Goal: Navigation & Orientation: Find specific page/section

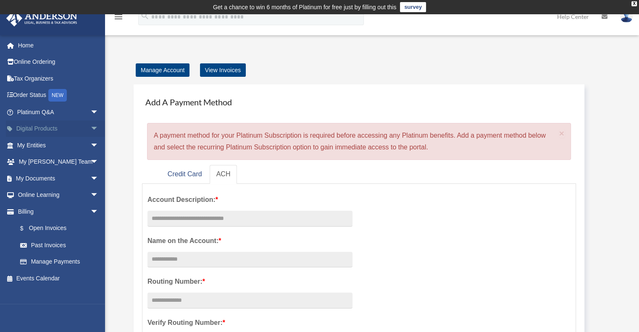
click at [54, 131] on link "Digital Products arrow_drop_down" at bounding box center [58, 129] width 105 height 17
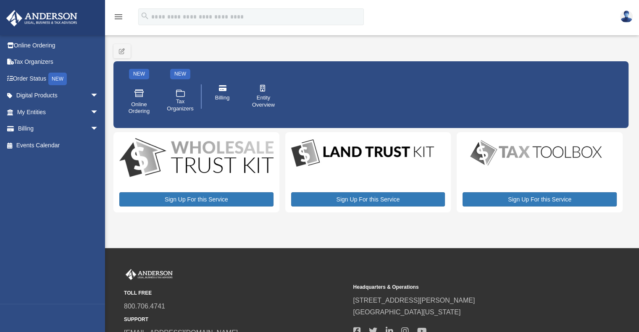
scroll to position [15, 0]
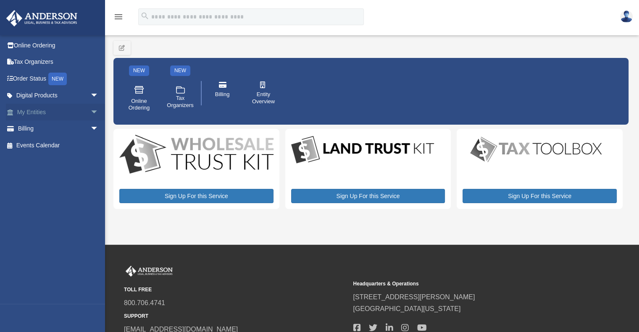
click at [55, 114] on link "My Entities arrow_drop_down" at bounding box center [58, 112] width 105 height 17
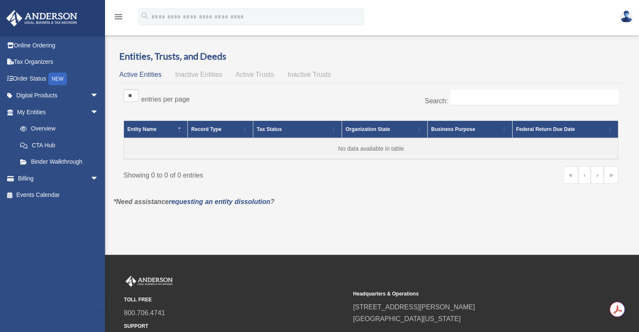
click at [630, 10] on link at bounding box center [626, 16] width 25 height 37
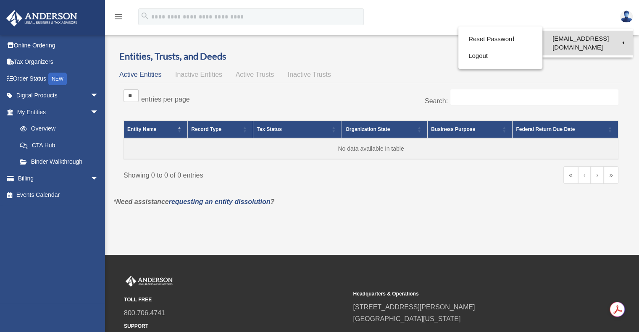
click at [592, 37] on link "chimanho@gmail.com" at bounding box center [587, 43] width 90 height 25
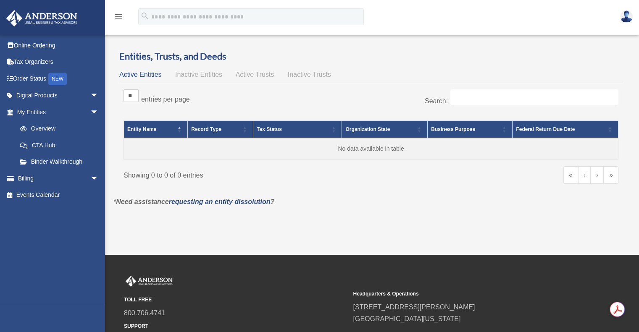
click at [619, 18] on link at bounding box center [626, 16] width 25 height 37
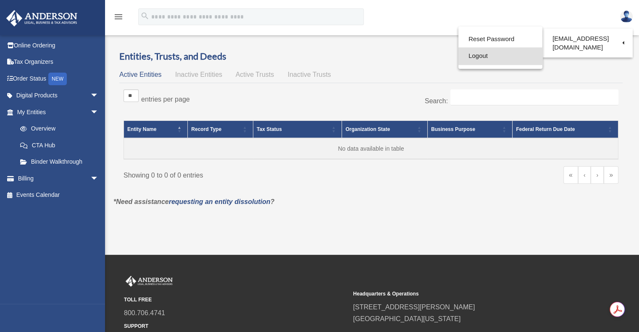
click at [482, 55] on link "Logout" at bounding box center [500, 55] width 84 height 17
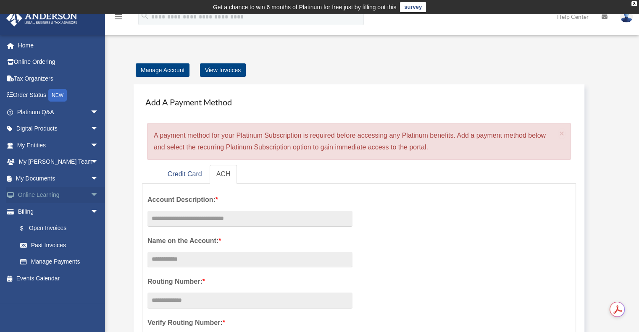
click at [72, 195] on link "Online Learning arrow_drop_down" at bounding box center [58, 195] width 105 height 17
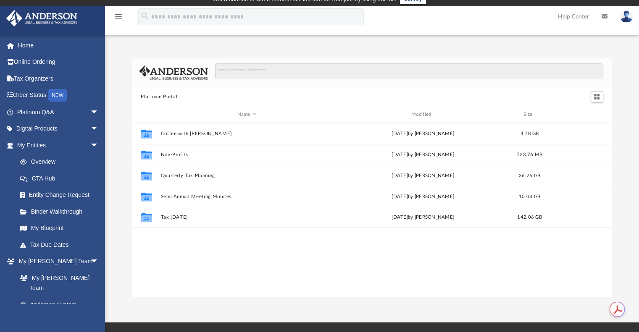
scroll to position [8, 0]
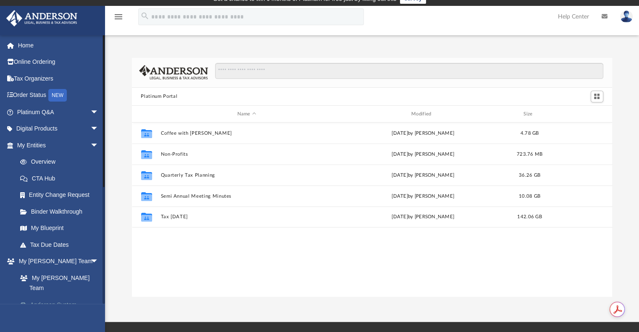
click at [56, 297] on link "Anderson System" at bounding box center [62, 305] width 100 height 17
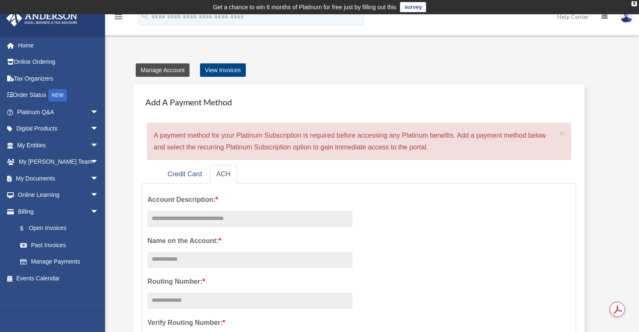
click at [166, 72] on link "Manage Account" at bounding box center [163, 69] width 54 height 13
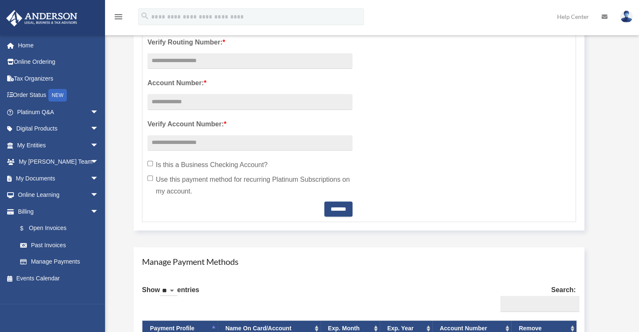
scroll to position [282, 0]
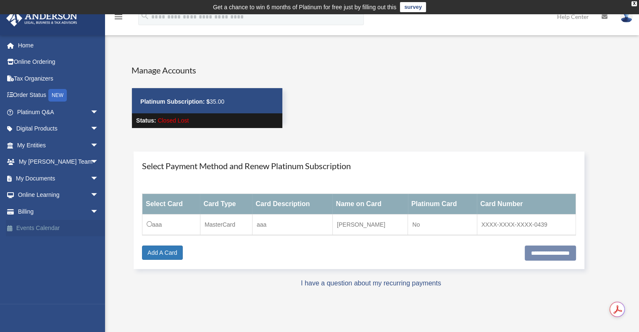
click at [33, 228] on link "Events Calendar" at bounding box center [58, 228] width 105 height 17
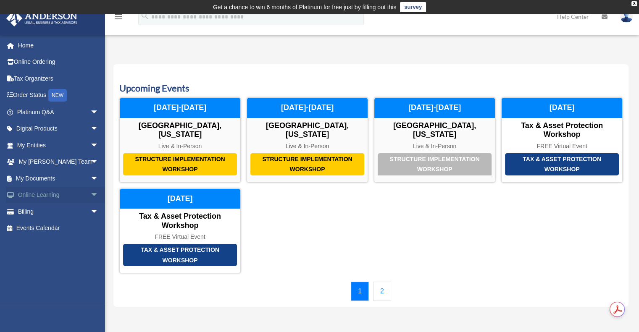
click at [44, 195] on link "Online Learning arrow_drop_down" at bounding box center [58, 195] width 105 height 17
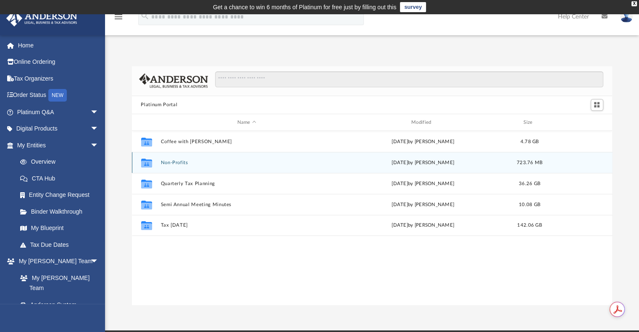
click at [151, 163] on icon "grid" at bounding box center [146, 164] width 11 height 7
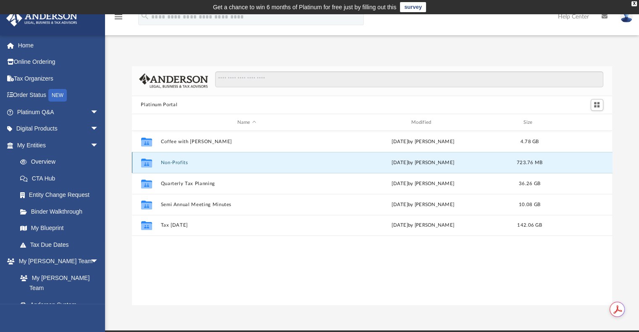
click at [208, 163] on button "Non-Profits" at bounding box center [246, 162] width 172 height 5
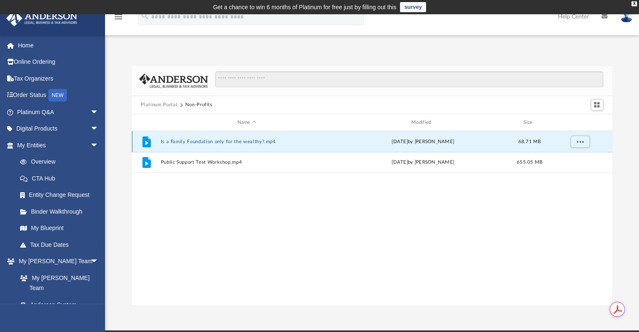
click at [203, 142] on button "Is a Family Foundation only for the wealthy?.mp4" at bounding box center [246, 141] width 172 height 5
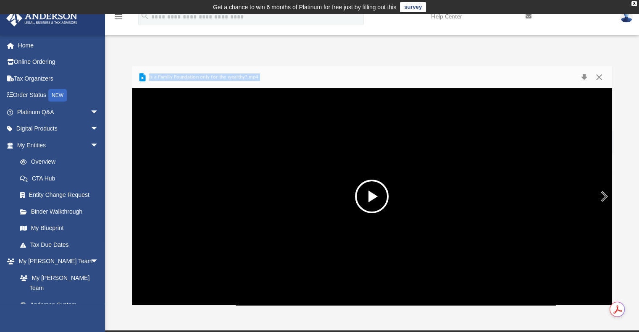
click at [372, 202] on button "File preview" at bounding box center [372, 197] width 34 height 34
click at [600, 76] on button "Close" at bounding box center [599, 77] width 15 height 12
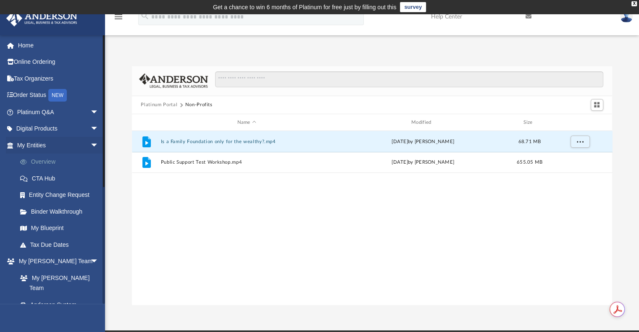
click at [45, 163] on link "Overview" at bounding box center [62, 162] width 100 height 17
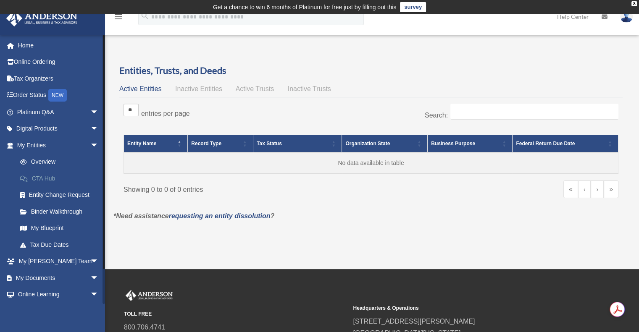
click at [39, 176] on link "CTA Hub" at bounding box center [62, 178] width 100 height 17
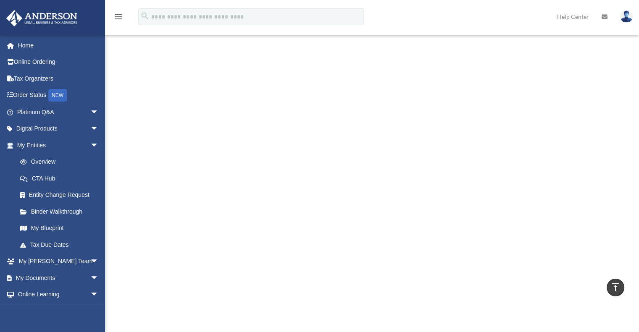
scroll to position [245, 0]
click at [42, 198] on link "Entity Change Request" at bounding box center [62, 195] width 100 height 17
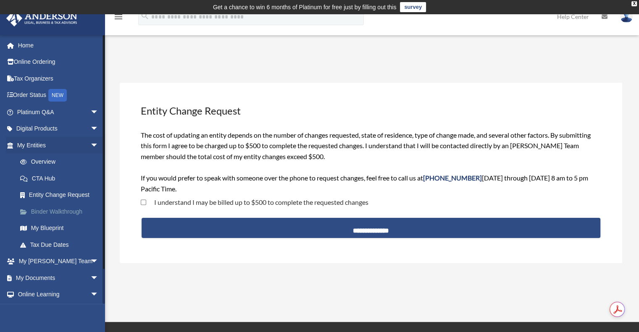
click at [41, 209] on link "Binder Walkthrough" at bounding box center [62, 211] width 100 height 17
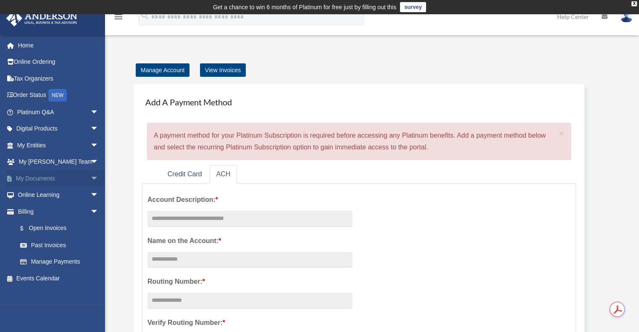
click at [41, 178] on link "My Documents arrow_drop_down" at bounding box center [58, 178] width 105 height 17
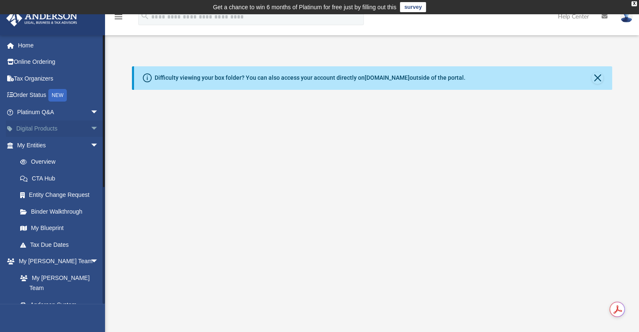
click at [56, 128] on link "Digital Products arrow_drop_down" at bounding box center [58, 129] width 105 height 17
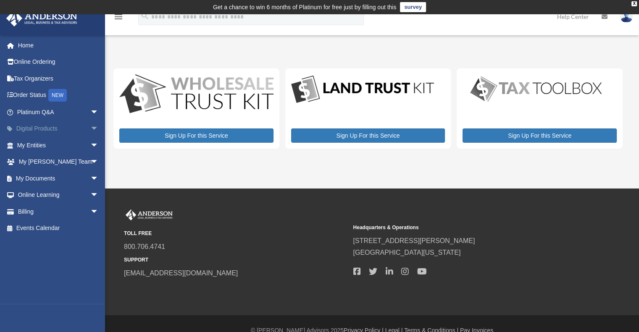
click at [39, 127] on link "Digital Products arrow_drop_down" at bounding box center [58, 129] width 105 height 17
click at [40, 112] on link "Platinum Q&A arrow_drop_down" at bounding box center [58, 112] width 105 height 17
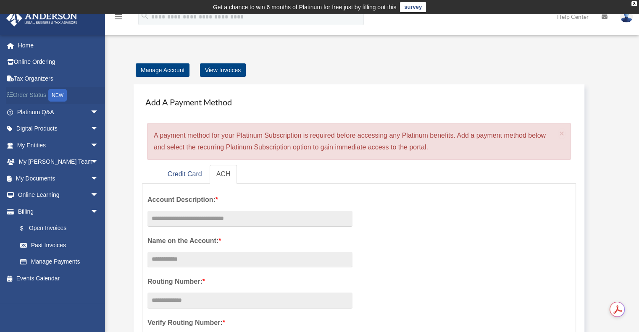
click at [29, 96] on link "Order Status NEW" at bounding box center [58, 95] width 105 height 17
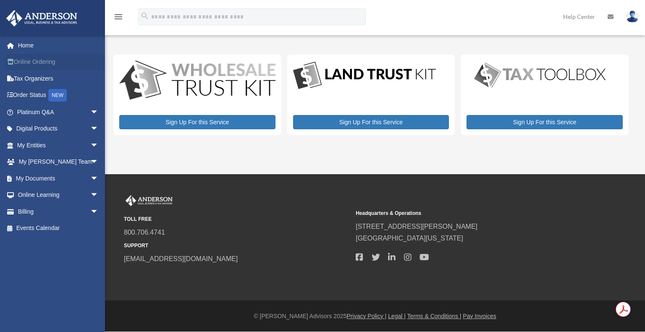
drag, startPoint x: 0, startPoint y: 0, endPoint x: 36, endPoint y: 60, distance: 69.9
click at [36, 60] on link "Online Ordering" at bounding box center [58, 62] width 105 height 17
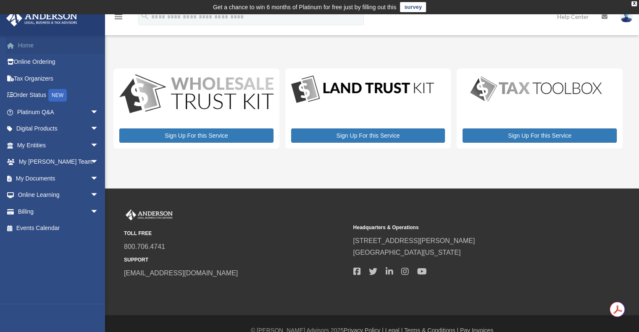
click at [24, 45] on link "Home" at bounding box center [58, 45] width 105 height 17
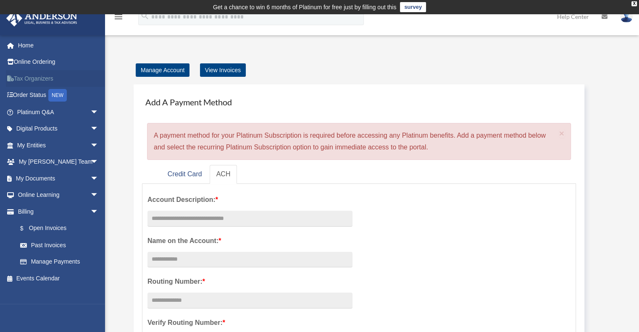
click at [37, 80] on link "Tax Organizers" at bounding box center [58, 78] width 105 height 17
click at [28, 95] on link "Order Status NEW" at bounding box center [58, 95] width 105 height 17
click at [31, 94] on link "Order Status NEW" at bounding box center [58, 95] width 105 height 17
click at [34, 113] on link "Platinum Q&A arrow_drop_down" at bounding box center [58, 112] width 105 height 17
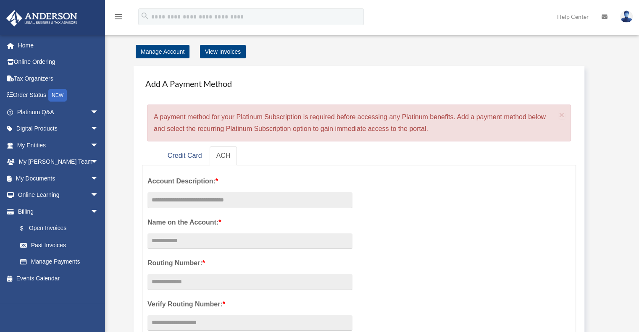
scroll to position [15, 0]
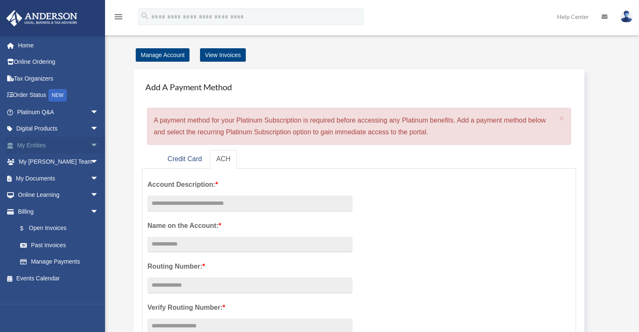
click at [35, 142] on link "My Entities arrow_drop_down" at bounding box center [58, 145] width 105 height 17
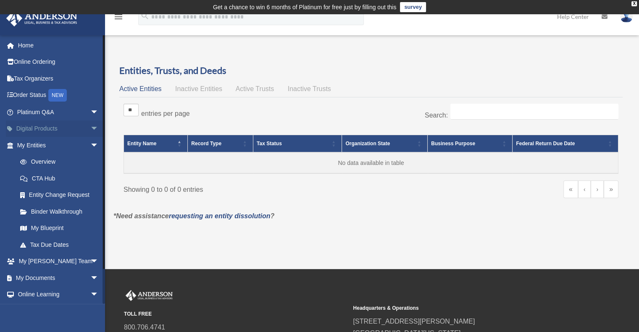
click at [45, 129] on link "Digital Products arrow_drop_down" at bounding box center [58, 129] width 105 height 17
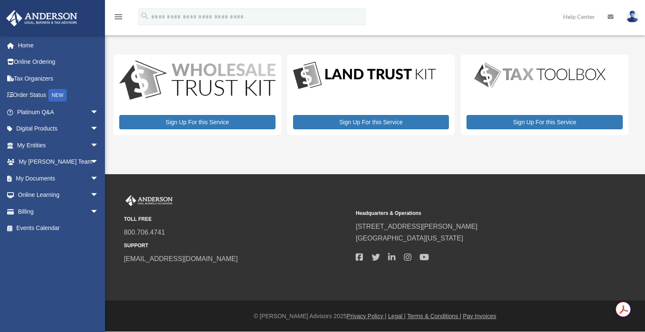
click at [36, 146] on link "My Entities arrow_drop_down" at bounding box center [58, 145] width 105 height 17
